Goal: Transaction & Acquisition: Purchase product/service

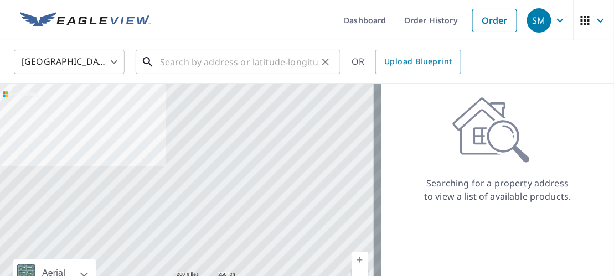
click at [161, 59] on input "text" at bounding box center [239, 62] width 158 height 31
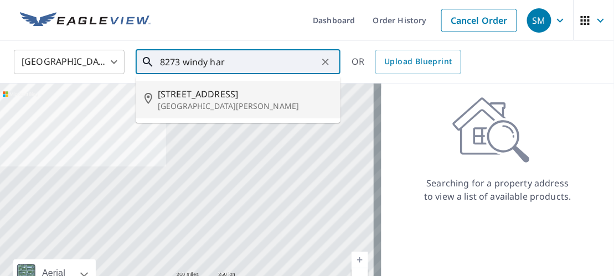
click at [206, 96] on span "[STREET_ADDRESS]" at bounding box center [245, 94] width 174 height 13
type input "[STREET_ADDRESS][PERSON_NAME]"
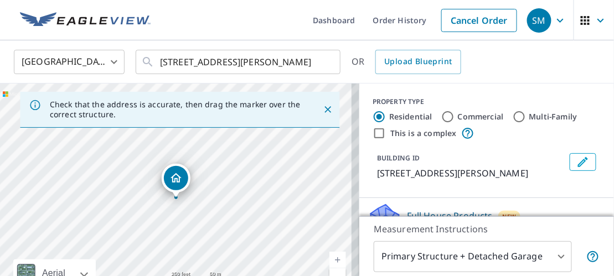
scroll to position [111, 0]
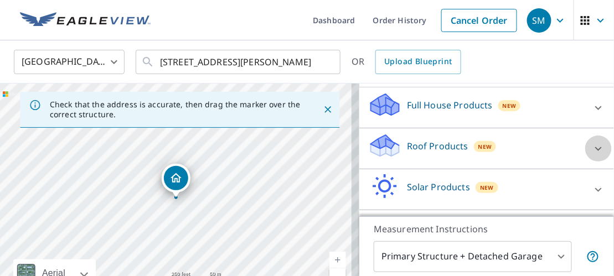
click at [592, 156] on icon at bounding box center [598, 148] width 13 height 13
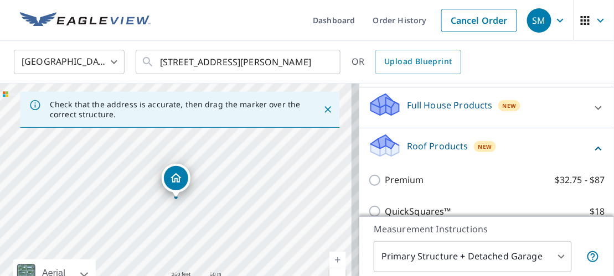
click at [592, 156] on icon at bounding box center [598, 148] width 13 height 13
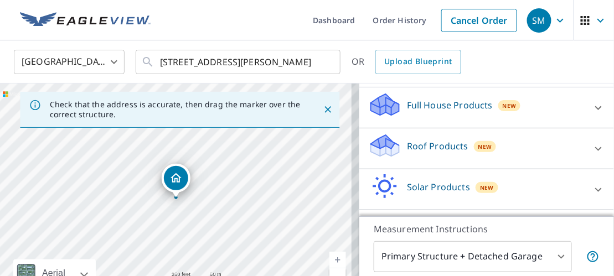
click at [592, 156] on icon at bounding box center [598, 148] width 13 height 13
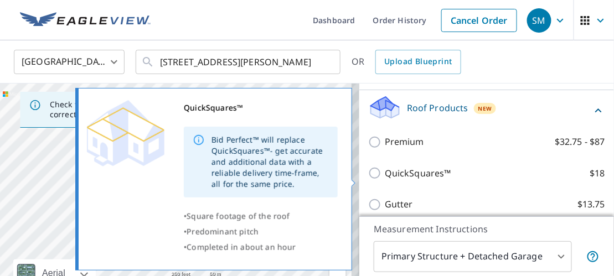
scroll to position [166, 0]
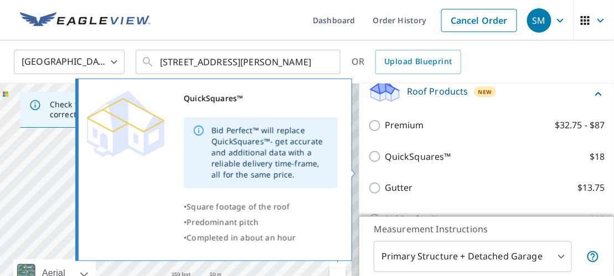
click at [370, 163] on input "QuickSquares™ $18" at bounding box center [376, 156] width 17 height 13
checkbox input "true"
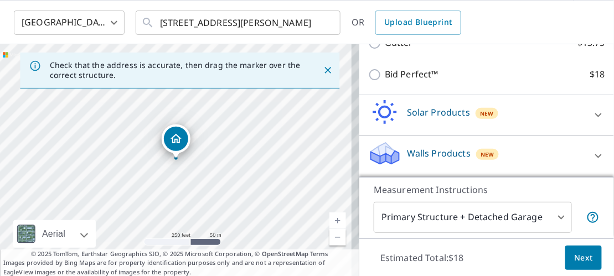
scroll to position [76, 0]
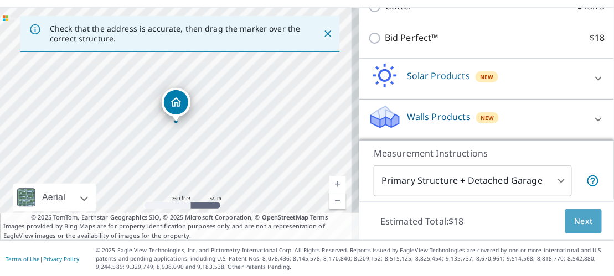
click at [576, 222] on span "Next" at bounding box center [583, 222] width 19 height 14
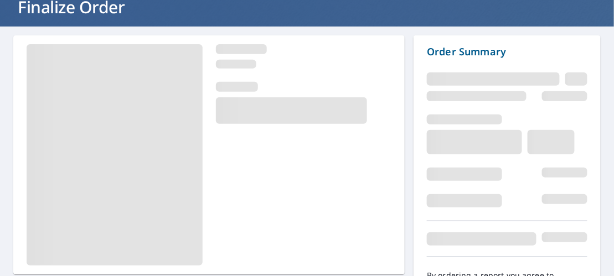
scroll to position [138, 0]
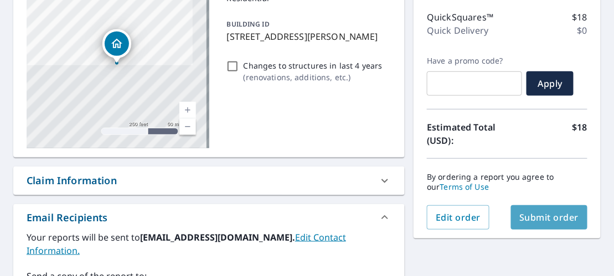
click at [530, 214] on span "Submit order" at bounding box center [549, 218] width 59 height 12
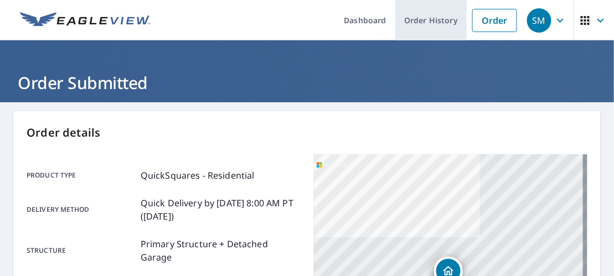
click at [427, 20] on link "Order History" at bounding box center [431, 20] width 71 height 40
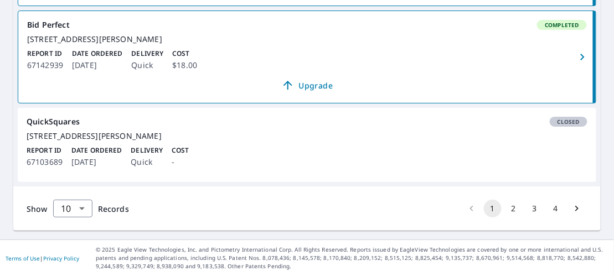
scroll to position [1089, 0]
click at [505, 207] on button "2" at bounding box center [514, 209] width 18 height 18
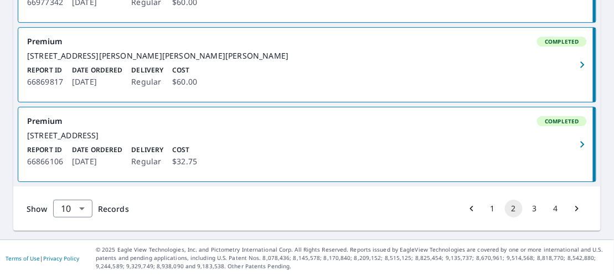
scroll to position [946, 0]
click at [526, 207] on button "3" at bounding box center [535, 209] width 18 height 18
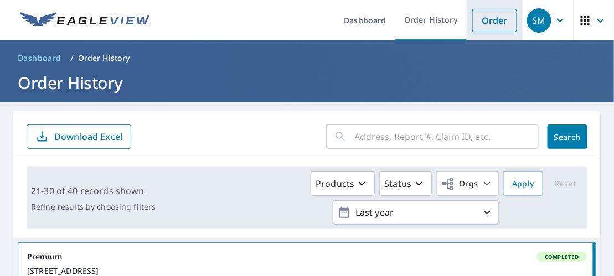
click at [484, 16] on link "Order" at bounding box center [495, 20] width 45 height 23
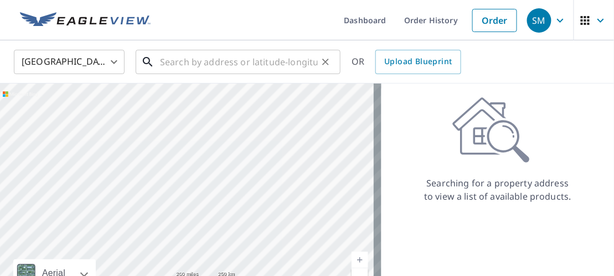
click at [186, 61] on input "text" at bounding box center [239, 62] width 158 height 31
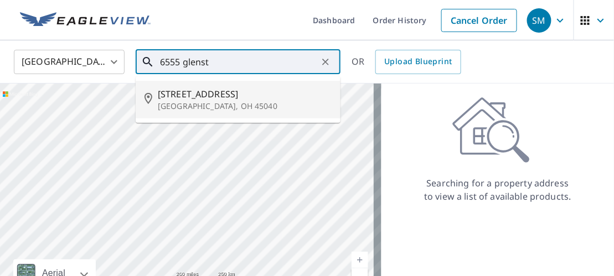
click at [189, 99] on span "[STREET_ADDRESS]" at bounding box center [245, 94] width 174 height 13
type input "[STREET_ADDRESS]"
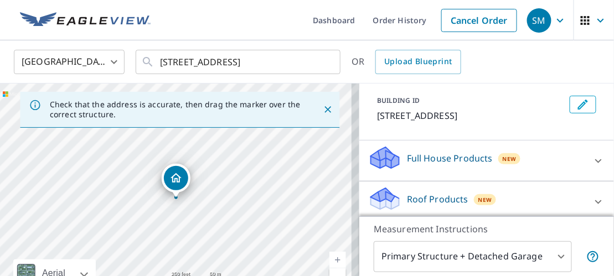
scroll to position [111, 0]
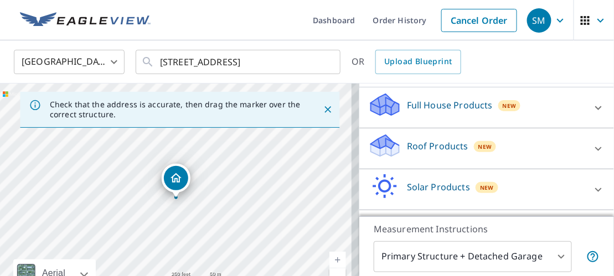
drag, startPoint x: 584, startPoint y: 150, endPoint x: 570, endPoint y: 136, distance: 20.0
click at [571, 136] on div "Roof Products New" at bounding box center [486, 149] width 237 height 32
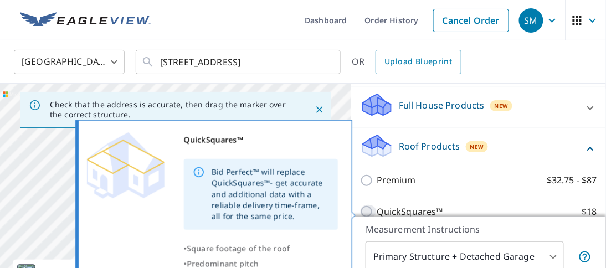
click at [365, 212] on input "QuickSquares™ $18" at bounding box center [368, 211] width 17 height 13
checkbox input "true"
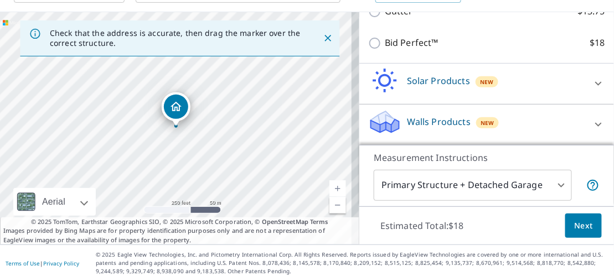
scroll to position [76, 0]
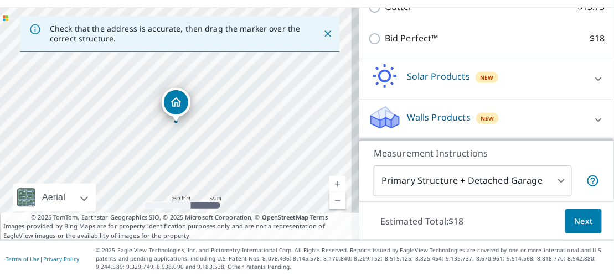
click at [577, 218] on span "Next" at bounding box center [583, 222] width 19 height 14
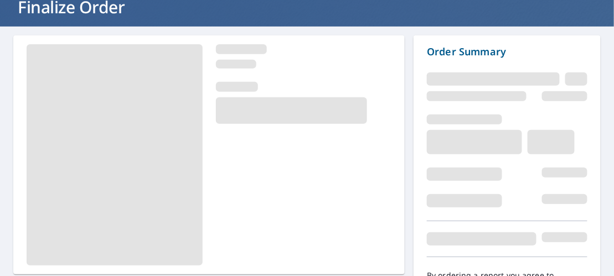
scroll to position [138, 0]
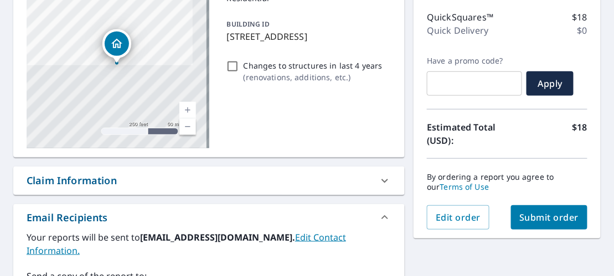
click at [539, 218] on span "Submit order" at bounding box center [549, 218] width 59 height 12
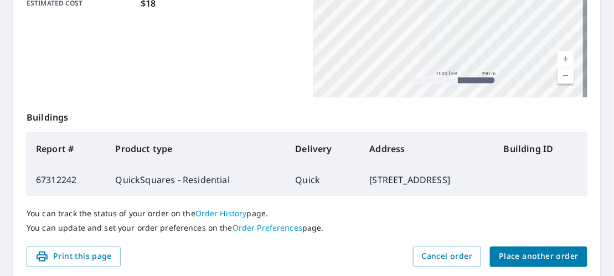
scroll to position [382, 0]
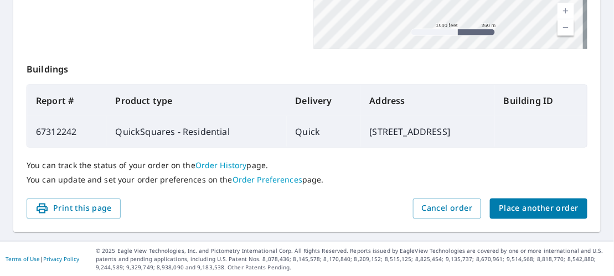
click at [508, 205] on span "Place another order" at bounding box center [539, 209] width 80 height 14
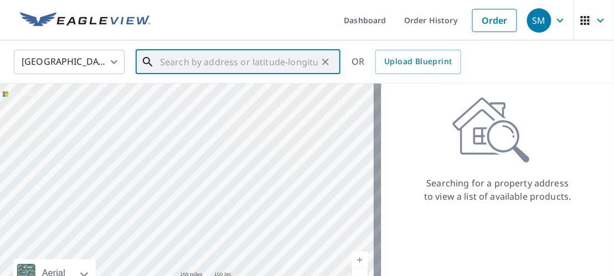
click at [183, 60] on input "text" at bounding box center [239, 62] width 158 height 31
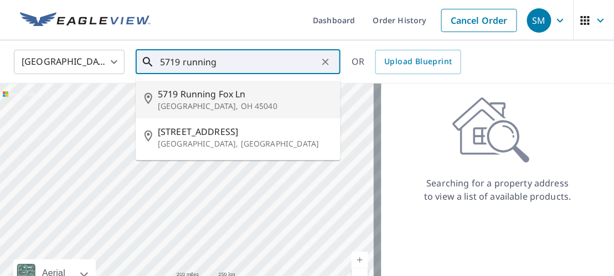
click at [205, 97] on span "5719 Running Fox Ln" at bounding box center [245, 94] width 174 height 13
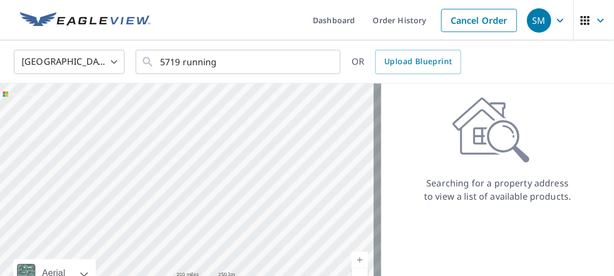
type input "[STREET_ADDRESS][PERSON_NAME]"
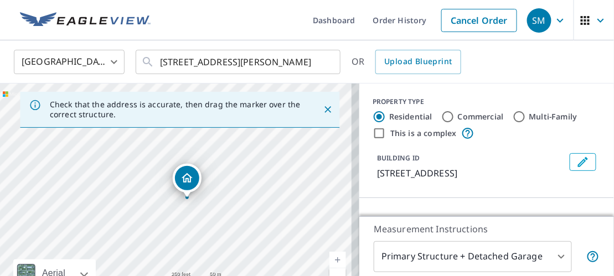
scroll to position [111, 0]
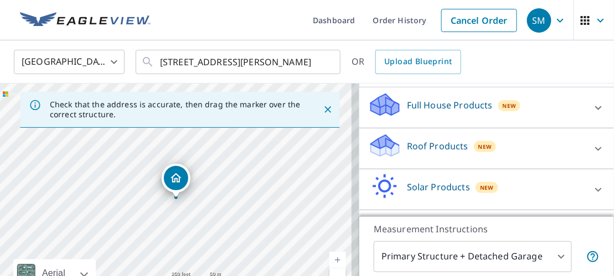
click at [586, 147] on div at bounding box center [599, 149] width 27 height 27
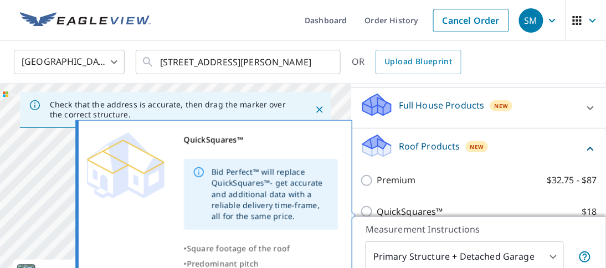
click at [368, 210] on input "QuickSquares™ $18" at bounding box center [368, 211] width 17 height 13
checkbox input "true"
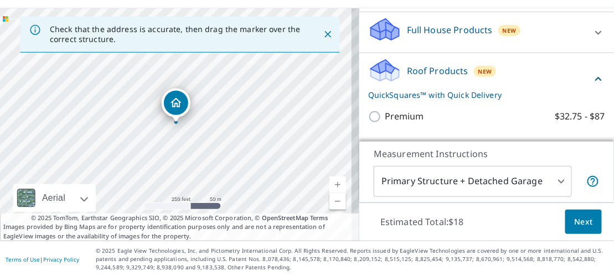
scroll to position [76, 0]
click at [577, 220] on span "Next" at bounding box center [583, 222] width 19 height 14
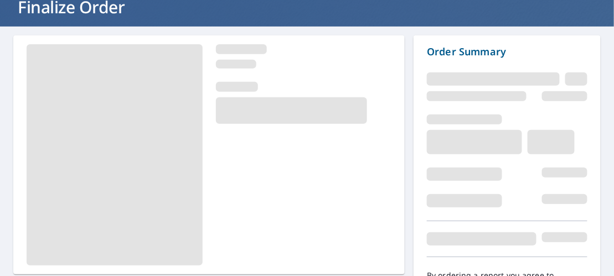
scroll to position [138, 0]
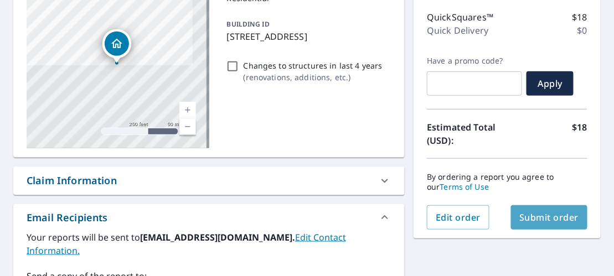
click at [550, 219] on span "Submit order" at bounding box center [549, 218] width 59 height 12
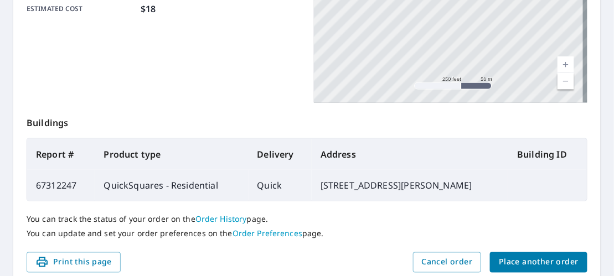
scroll to position [360, 0]
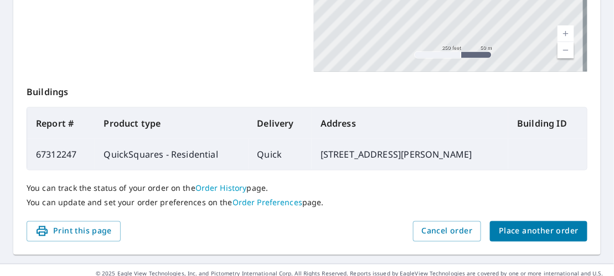
click at [519, 228] on span "Place another order" at bounding box center [539, 232] width 80 height 14
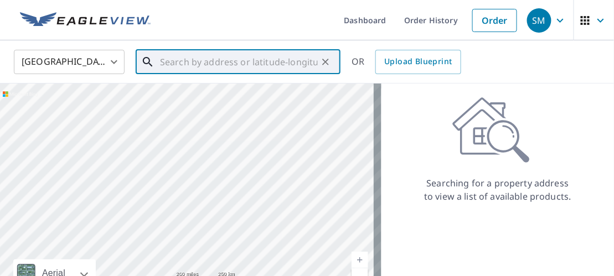
click at [180, 67] on input "text" at bounding box center [239, 62] width 158 height 31
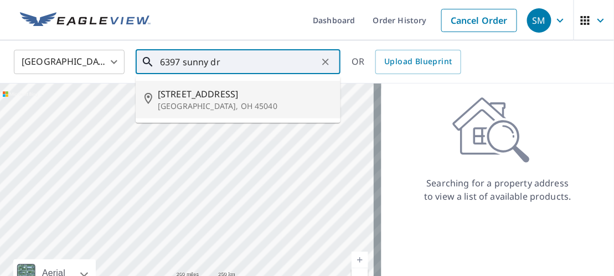
click at [197, 99] on span "[STREET_ADDRESS]" at bounding box center [245, 94] width 174 height 13
type input "[STREET_ADDRESS][PERSON_NAME]"
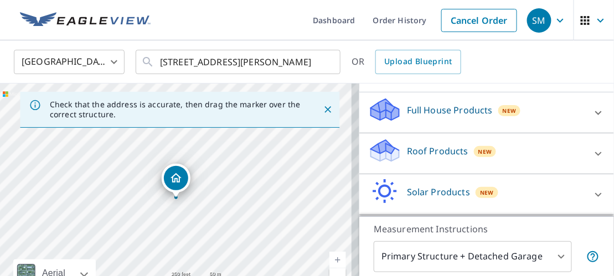
scroll to position [111, 0]
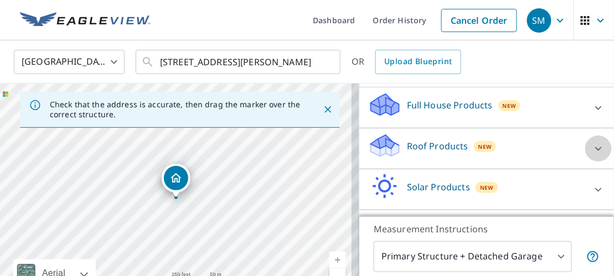
click at [592, 147] on icon at bounding box center [598, 148] width 13 height 13
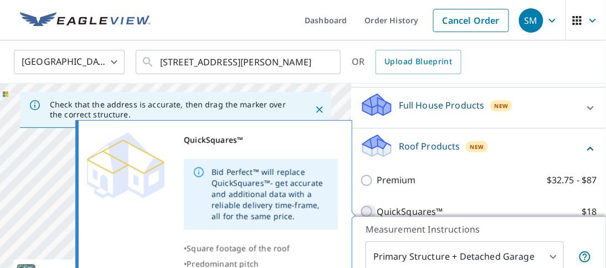
click at [367, 213] on input "QuickSquares™ $18" at bounding box center [368, 211] width 17 height 13
checkbox input "true"
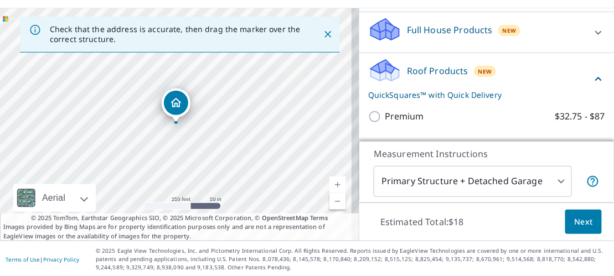
scroll to position [76, 0]
click at [579, 222] on span "Next" at bounding box center [583, 222] width 19 height 14
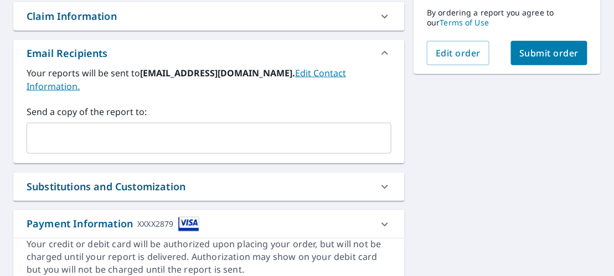
scroll to position [304, 0]
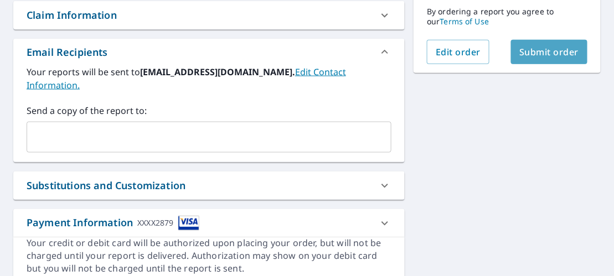
click at [531, 52] on span "Submit order" at bounding box center [549, 52] width 59 height 12
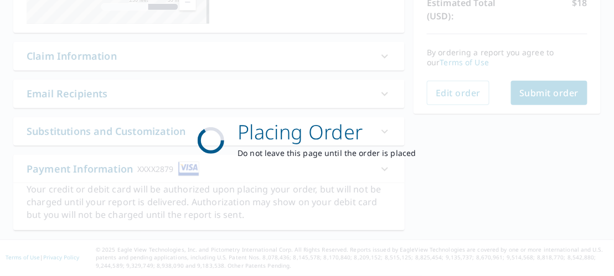
scroll to position [260, 0]
